Goal: Task Accomplishment & Management: Complete application form

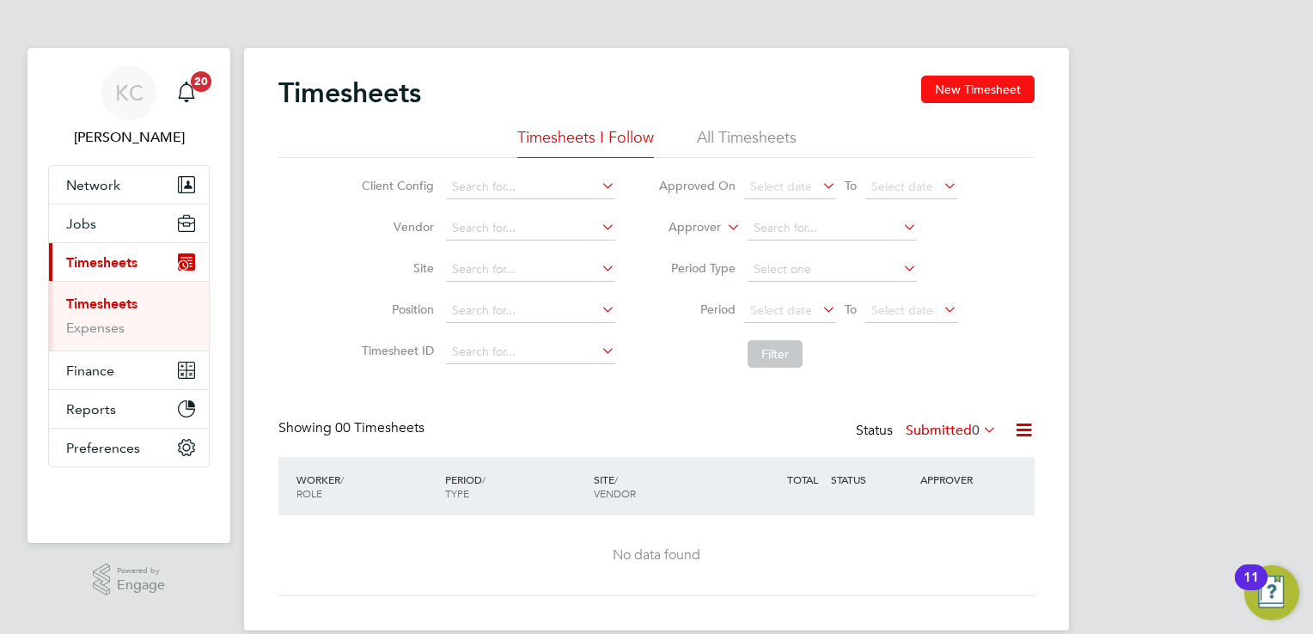
click at [963, 89] on button "New Timesheet" at bounding box center [978, 90] width 113 height 28
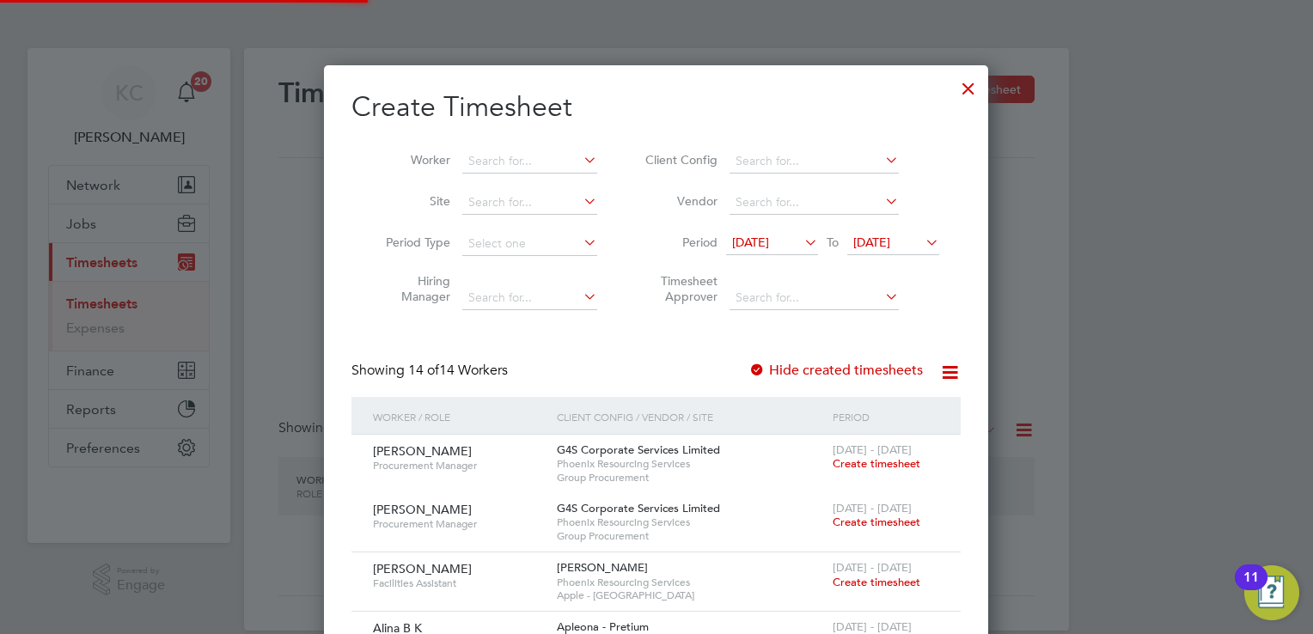
scroll to position [1408, 665]
click at [891, 235] on span "[DATE]" at bounding box center [872, 242] width 37 height 15
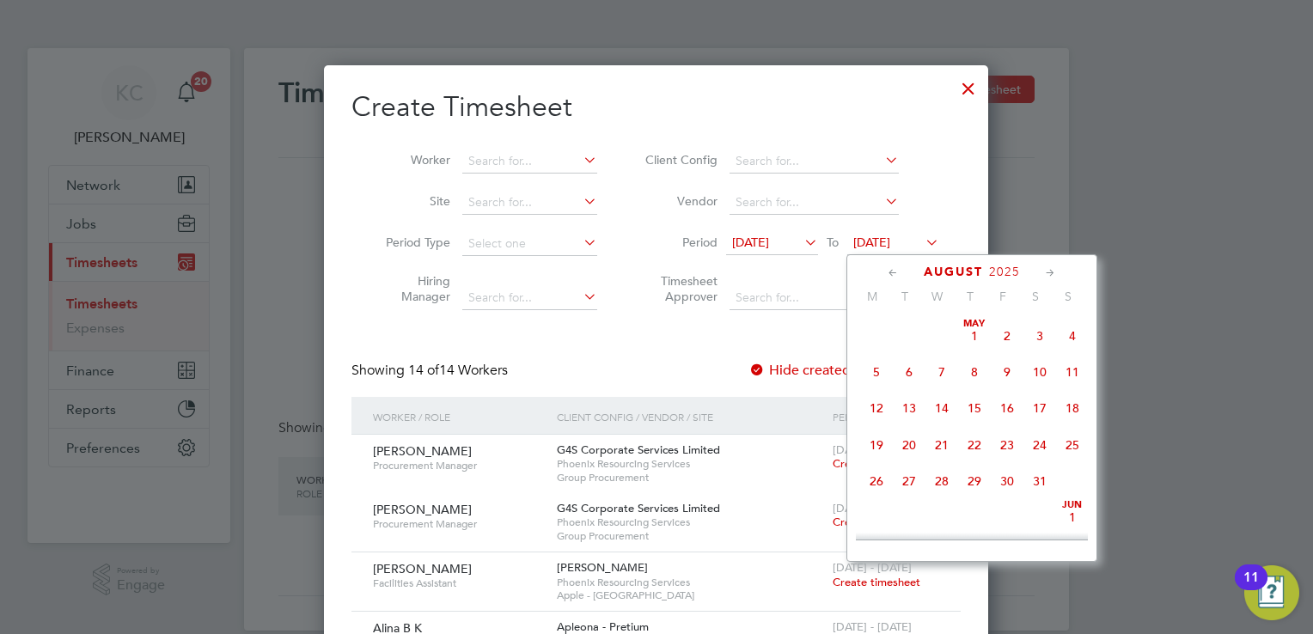
scroll to position [560, 0]
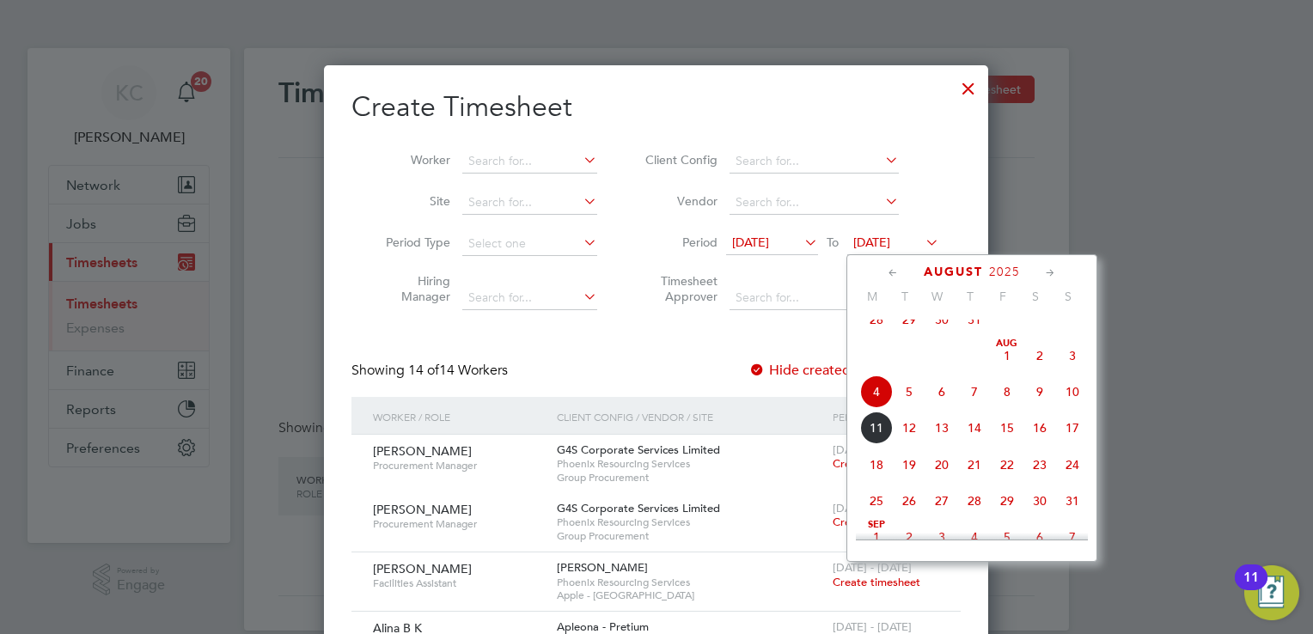
click at [1010, 444] on span "15" at bounding box center [1007, 428] width 33 height 33
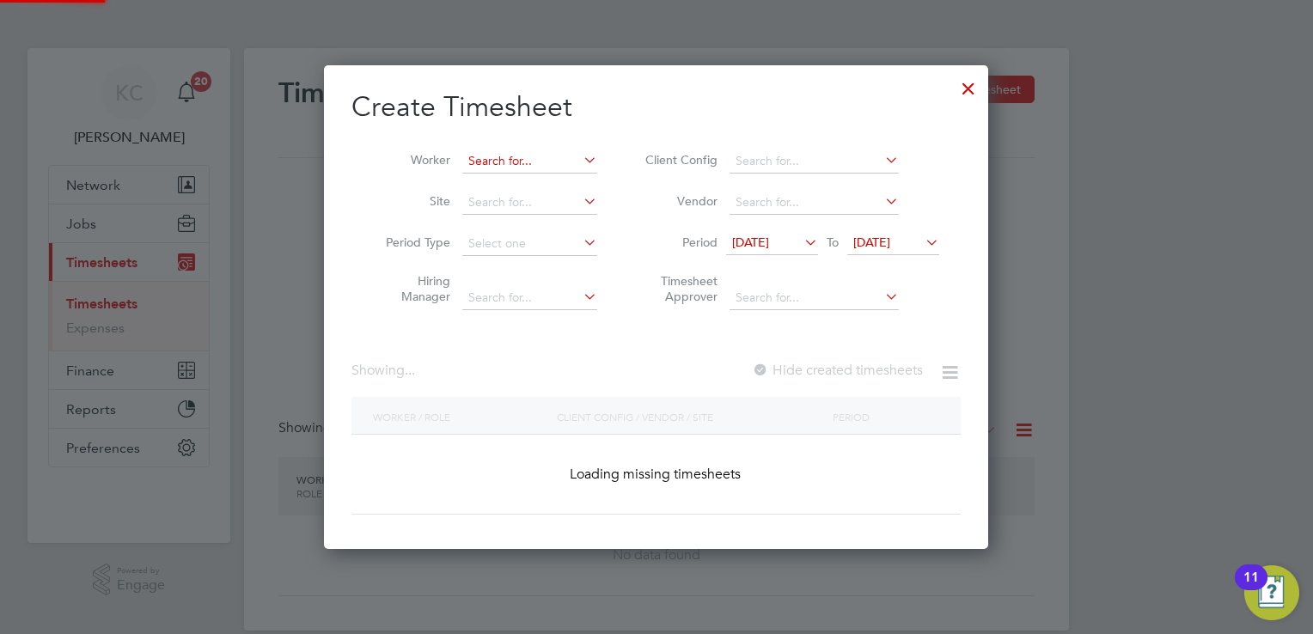
scroll to position [2765, 665]
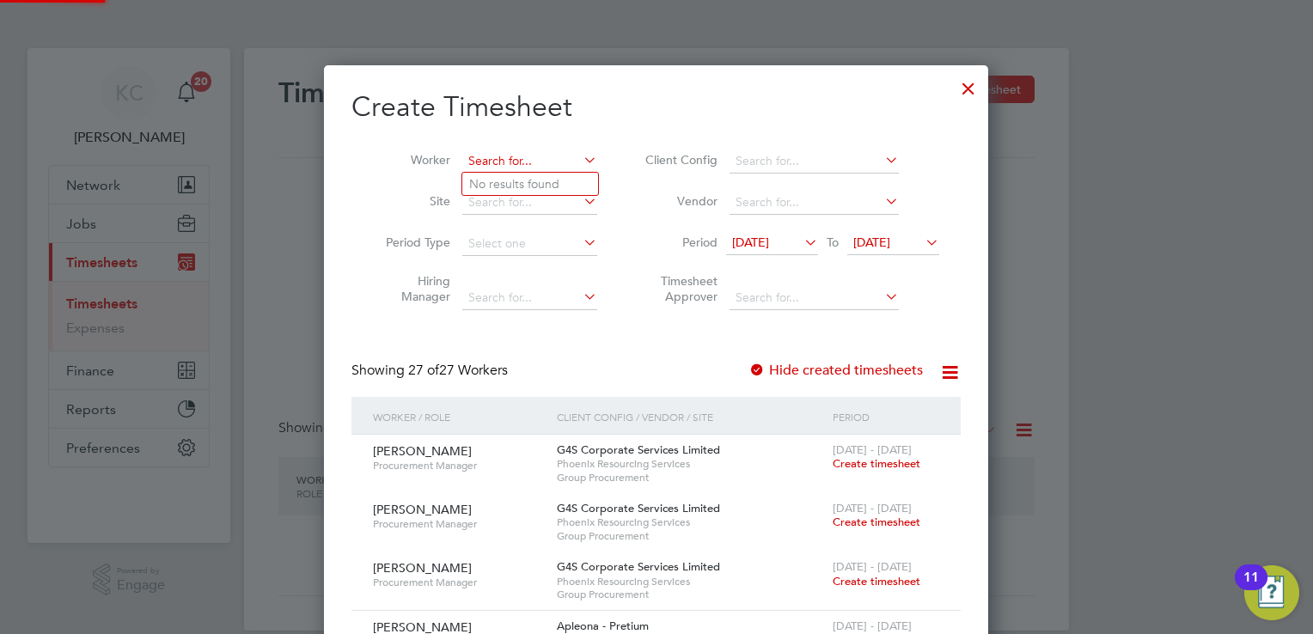
click at [480, 156] on input at bounding box center [529, 162] width 135 height 24
click at [573, 184] on b "Augusti" at bounding box center [594, 184] width 43 height 15
type input "[PERSON_NAME]"
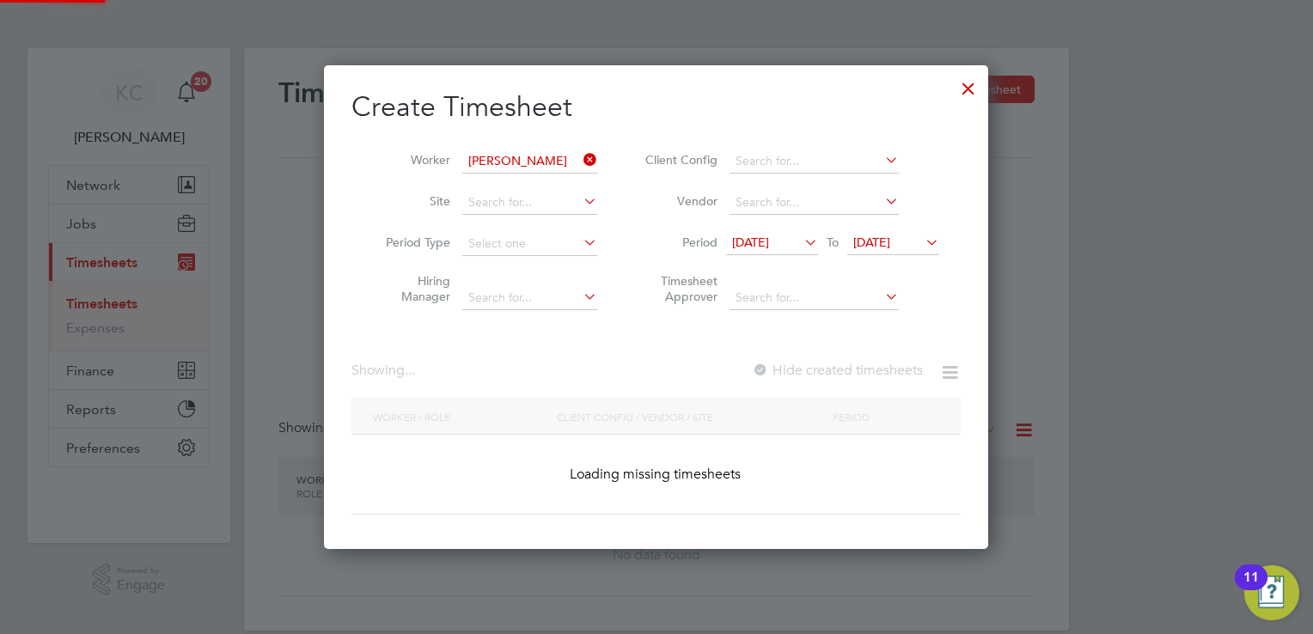
scroll to position [462, 665]
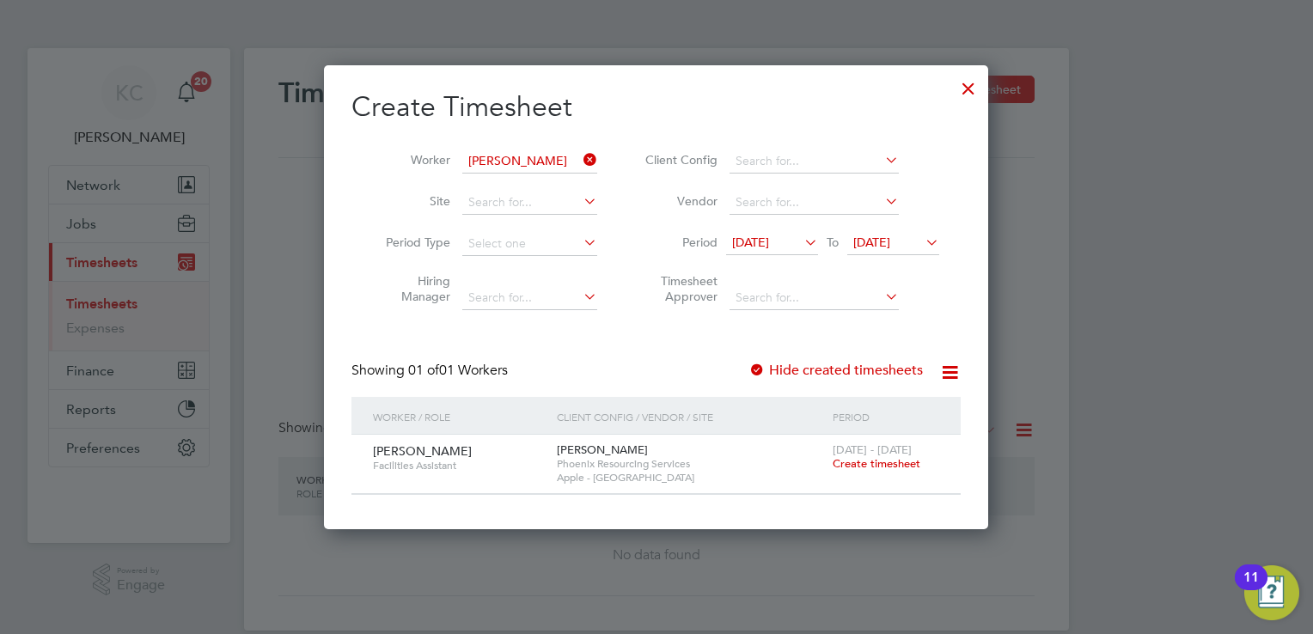
click at [886, 462] on span "Create timesheet" at bounding box center [877, 463] width 88 height 15
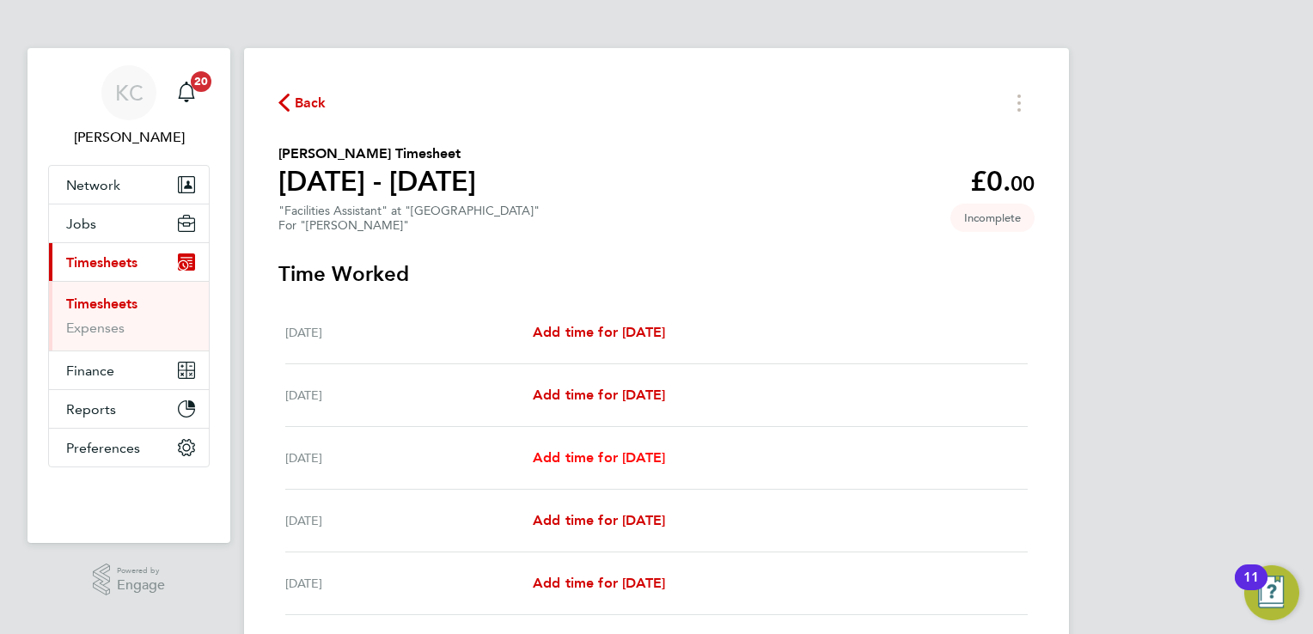
click at [579, 451] on span "Add time for [DATE]" at bounding box center [599, 458] width 132 height 16
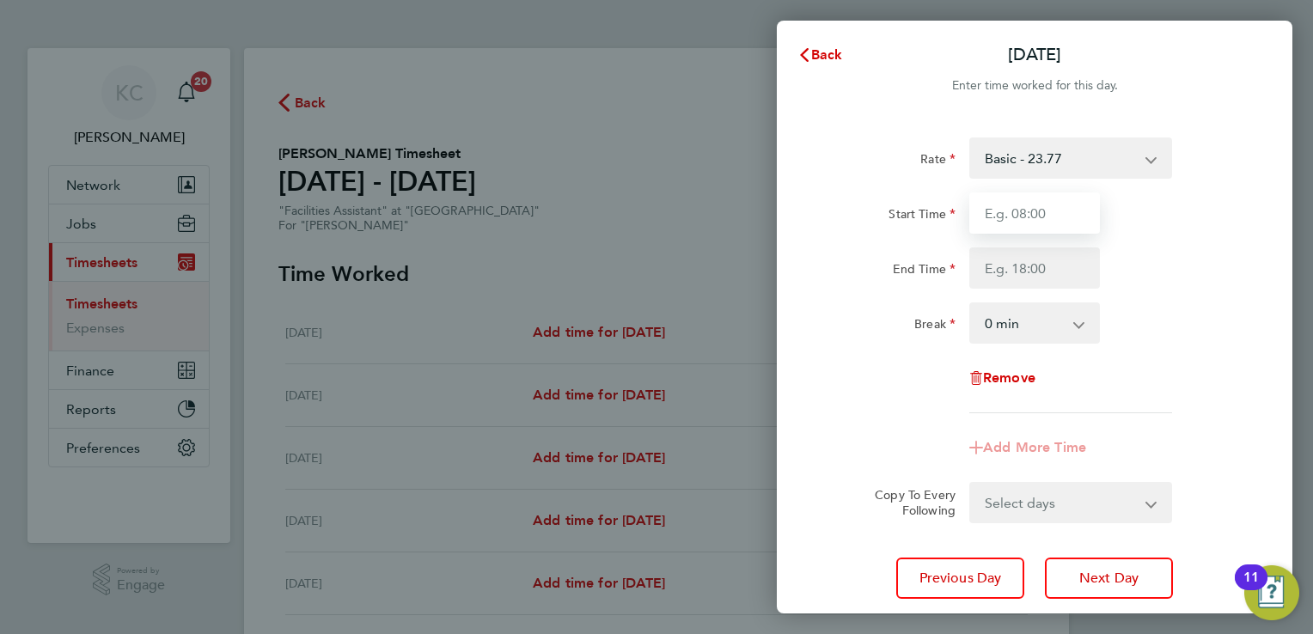
click at [1018, 205] on input "Start Time" at bounding box center [1035, 213] width 131 height 41
type input "08:00"
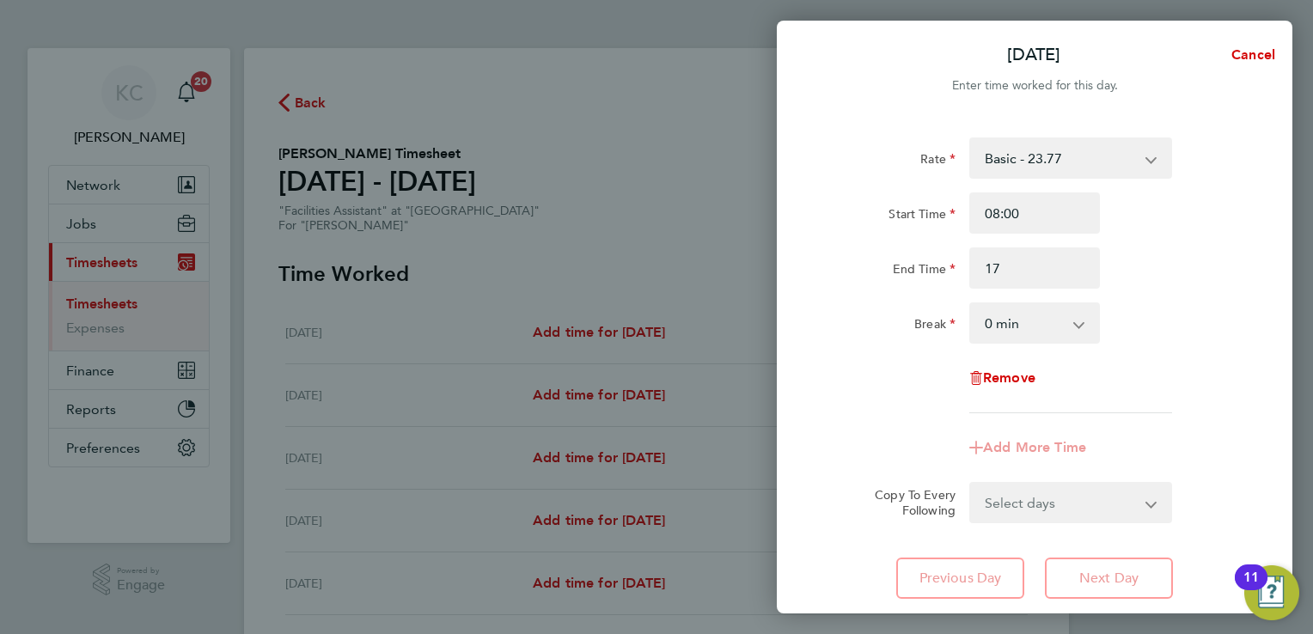
type input "17:00"
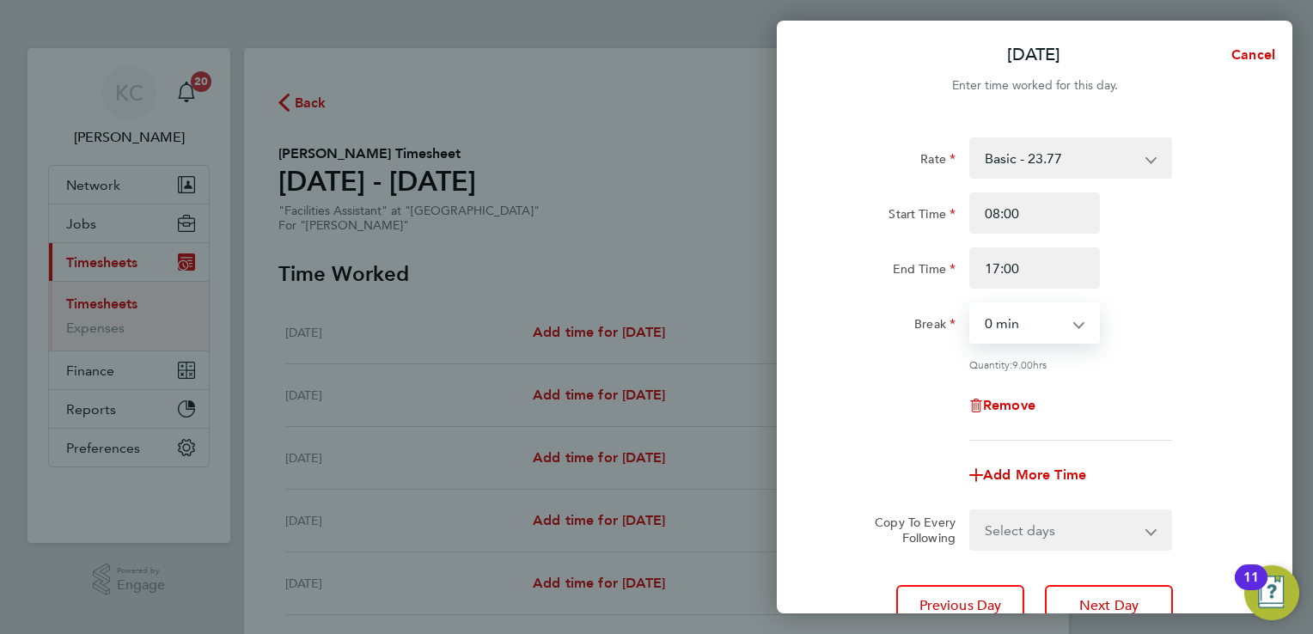
drag, startPoint x: 1059, startPoint y: 328, endPoint x: 1048, endPoint y: 339, distance: 15.2
click at [1059, 328] on select "0 min 15 min 30 min 45 min 60 min 75 min 90 min" at bounding box center [1024, 323] width 107 height 38
select select "60"
click at [971, 304] on select "0 min 15 min 30 min 45 min 60 min 75 min 90 min" at bounding box center [1024, 323] width 107 height 38
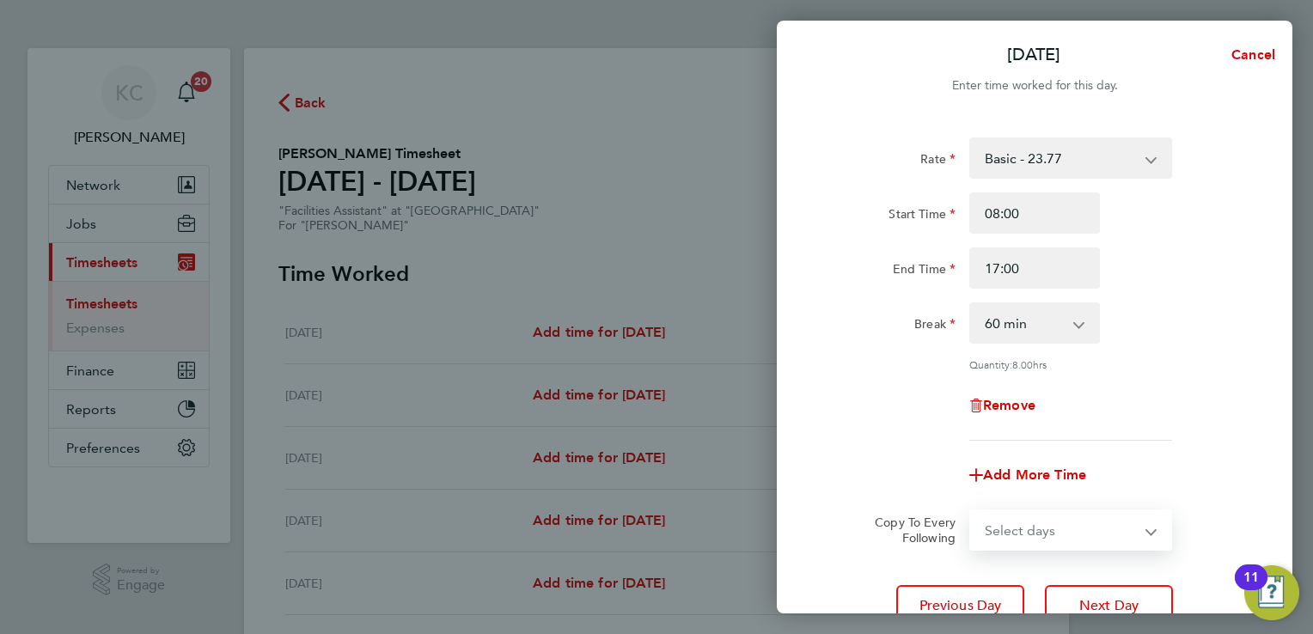
click at [1042, 521] on select "Select days Day [DATE] [DATE] [DATE] [DATE]" at bounding box center [1061, 530] width 181 height 38
select select "DAY"
click at [971, 511] on select "Select days Day [DATE] [DATE] [DATE] [DATE]" at bounding box center [1061, 530] width 181 height 38
select select "[DATE]"
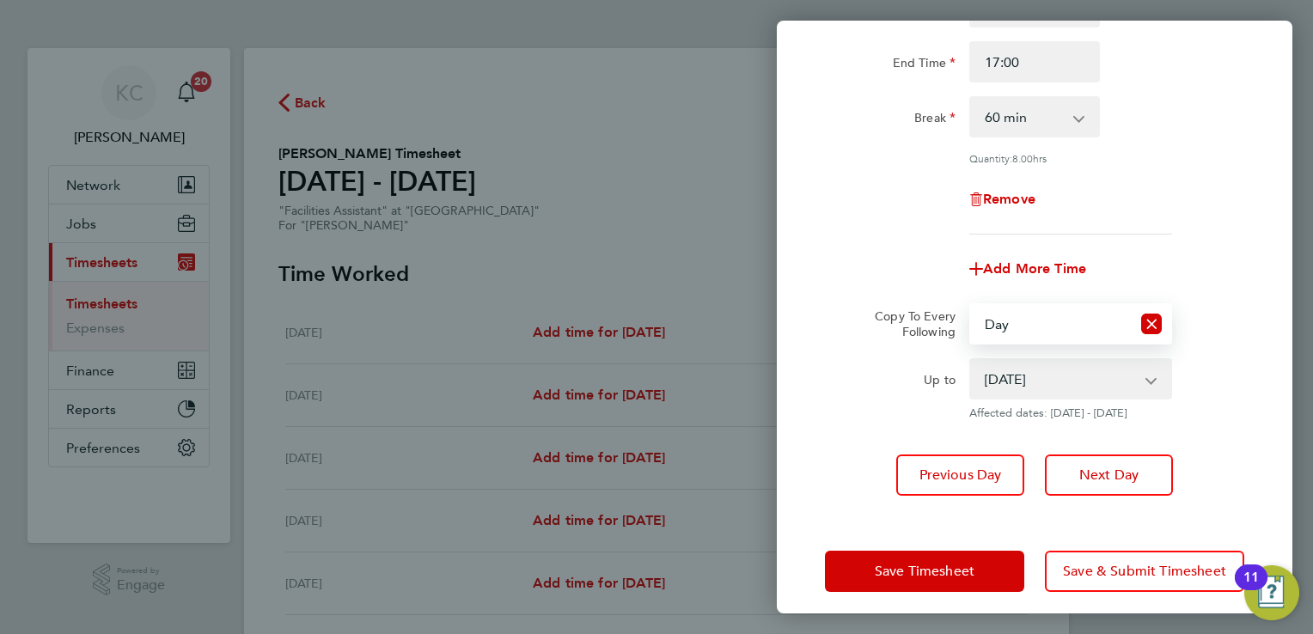
scroll to position [217, 0]
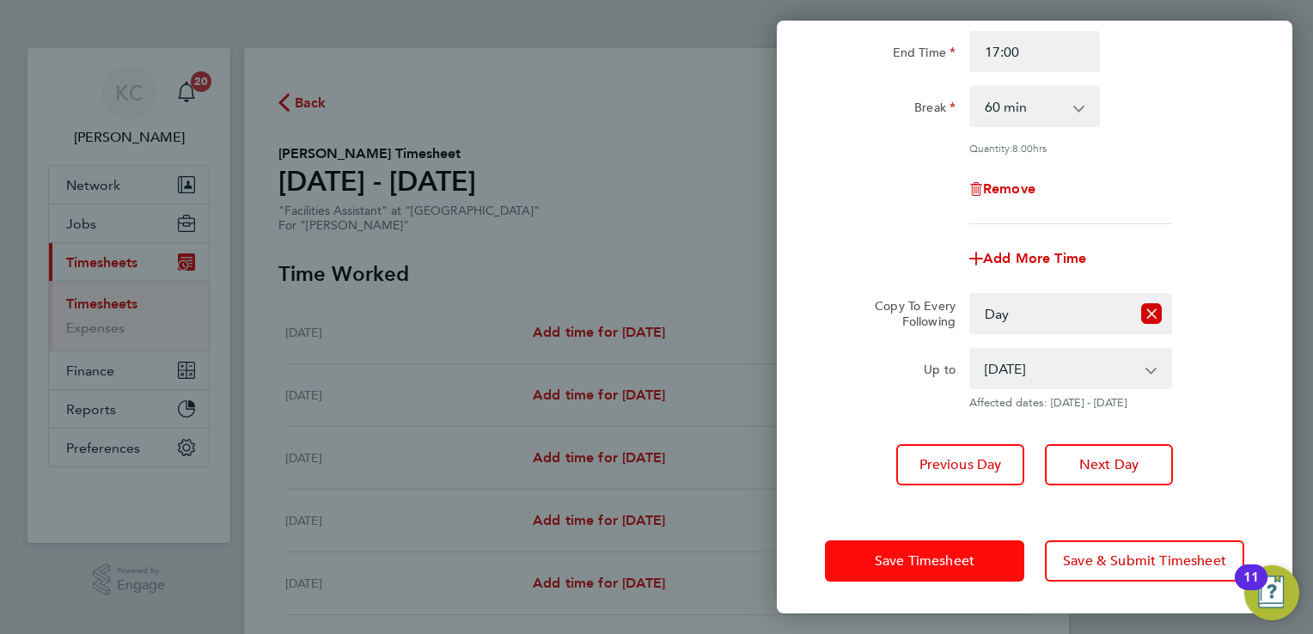
click at [940, 557] on span "Save Timesheet" at bounding box center [925, 561] width 100 height 17
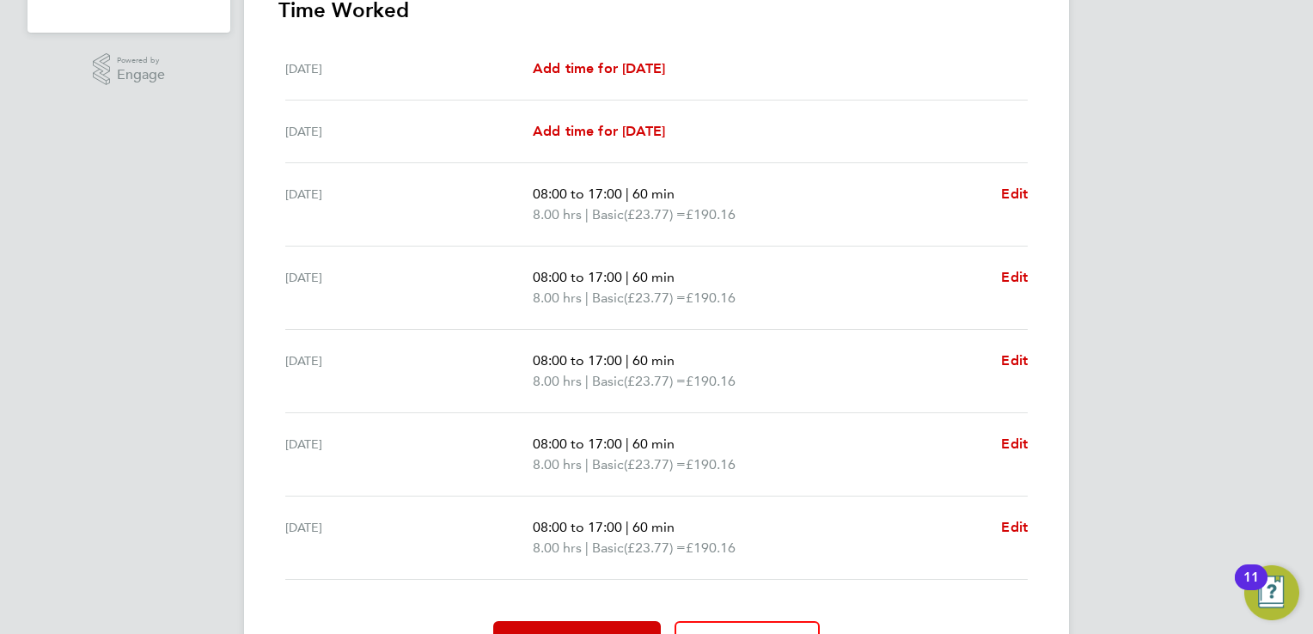
scroll to position [602, 0]
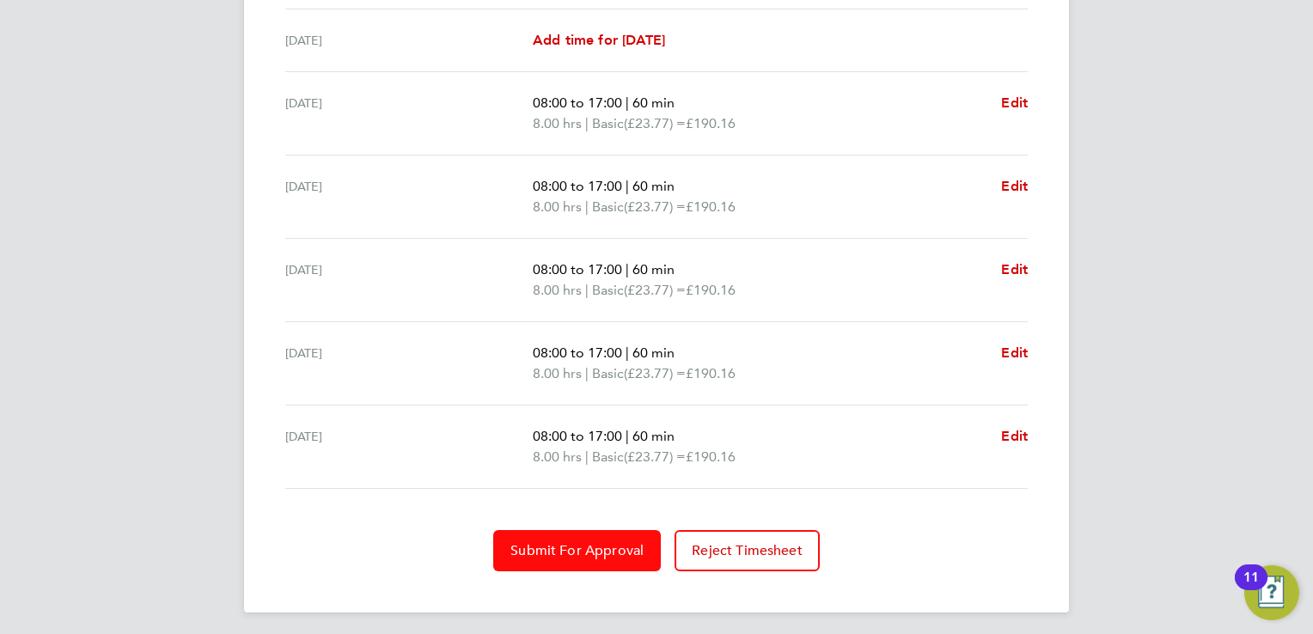
click at [591, 542] on span "Submit For Approval" at bounding box center [577, 550] width 133 height 17
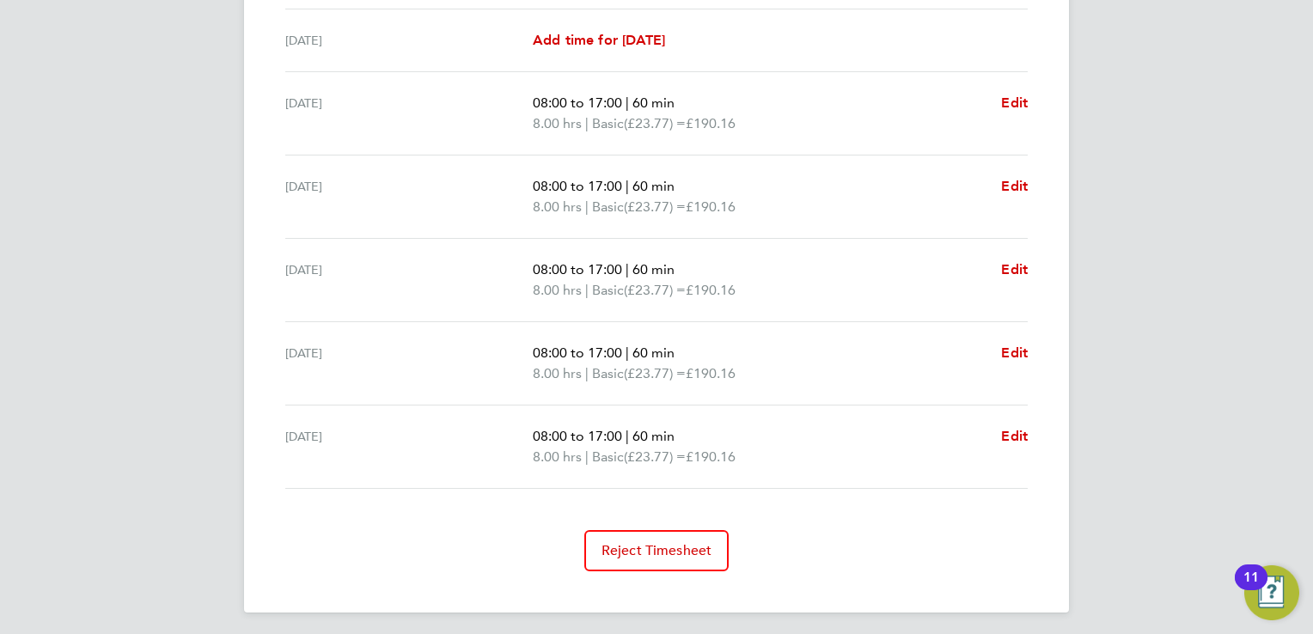
scroll to position [172, 0]
